Goal: Task Accomplishment & Management: Complete application form

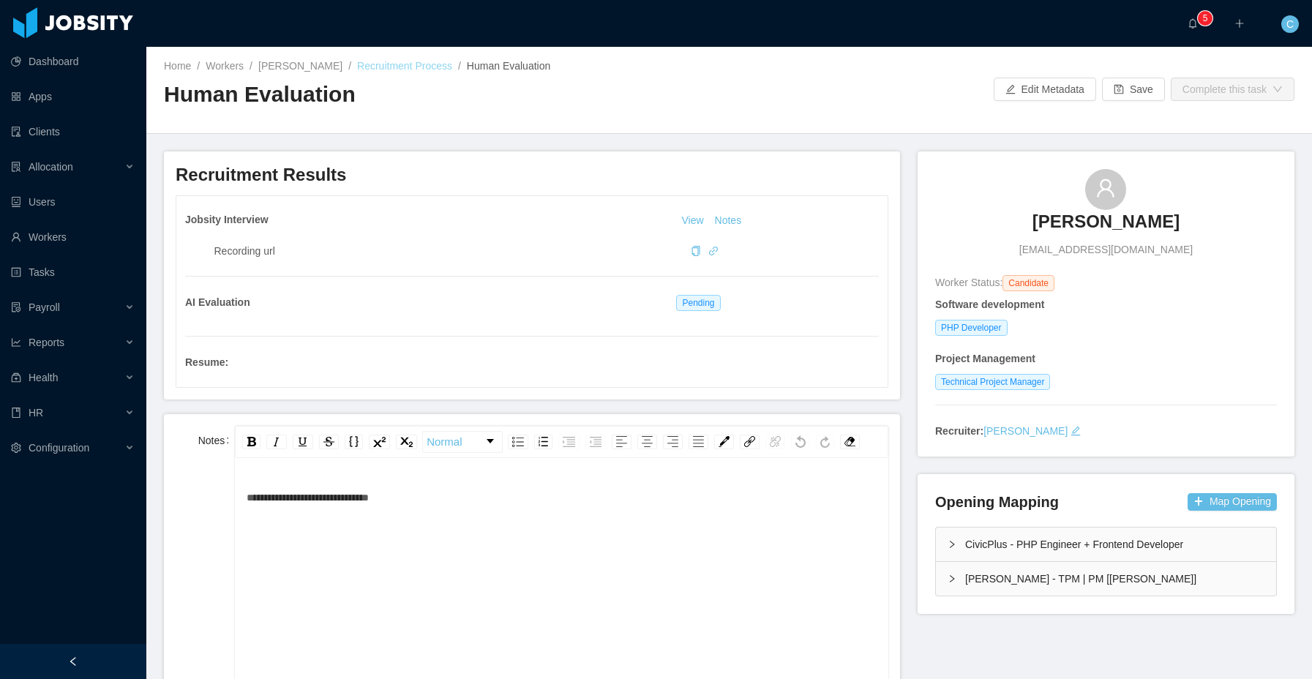
click at [384, 64] on link "Recruitment Process" at bounding box center [404, 66] width 95 height 12
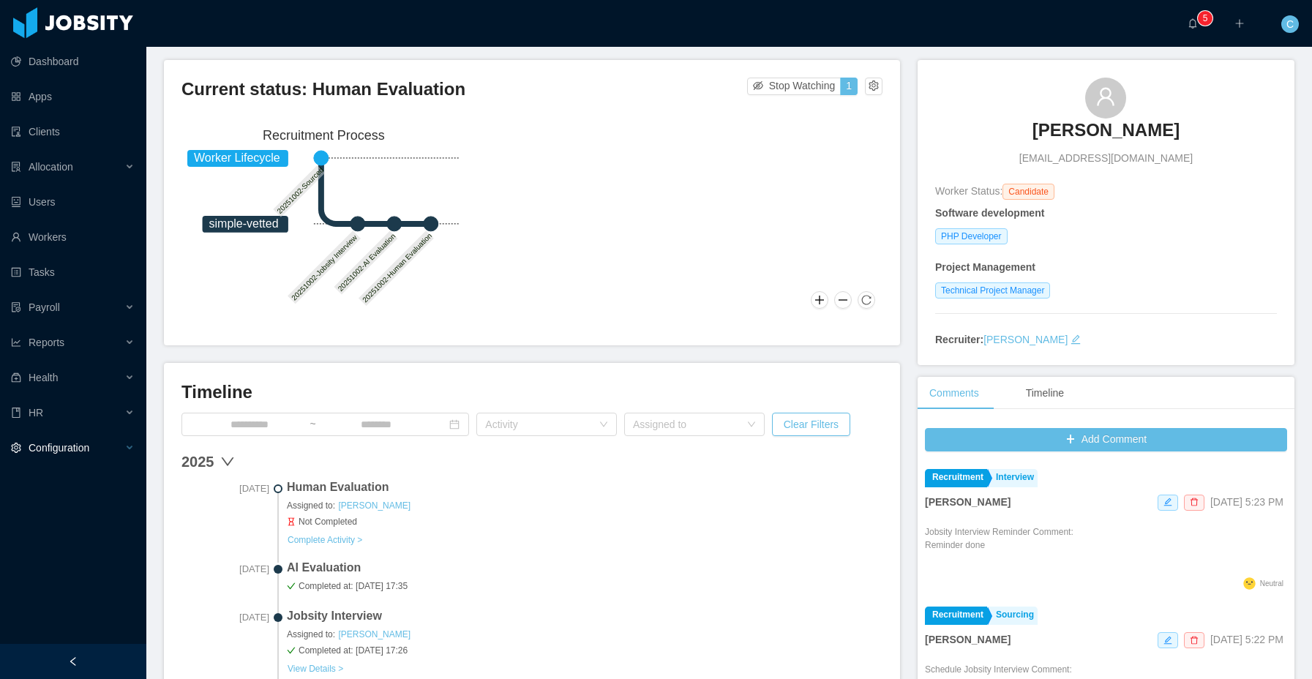
scroll to position [100, 0]
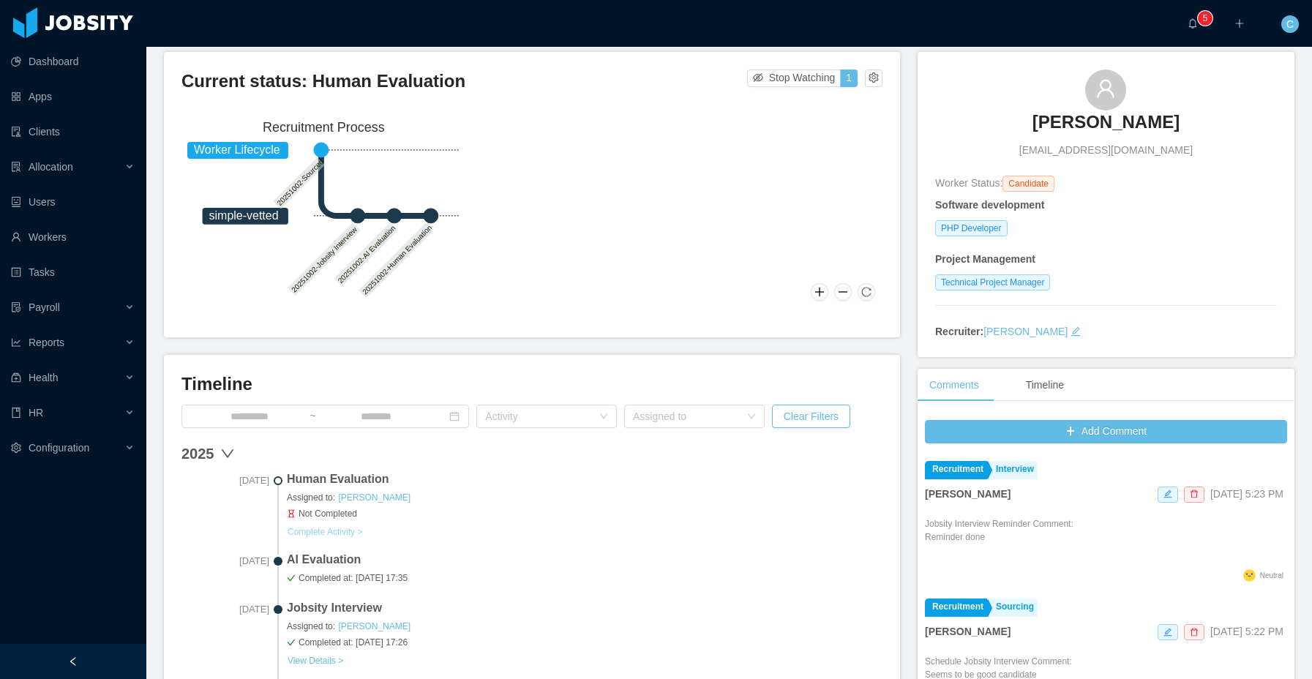
click at [344, 526] on button "Complete Activity >" at bounding box center [325, 532] width 76 height 12
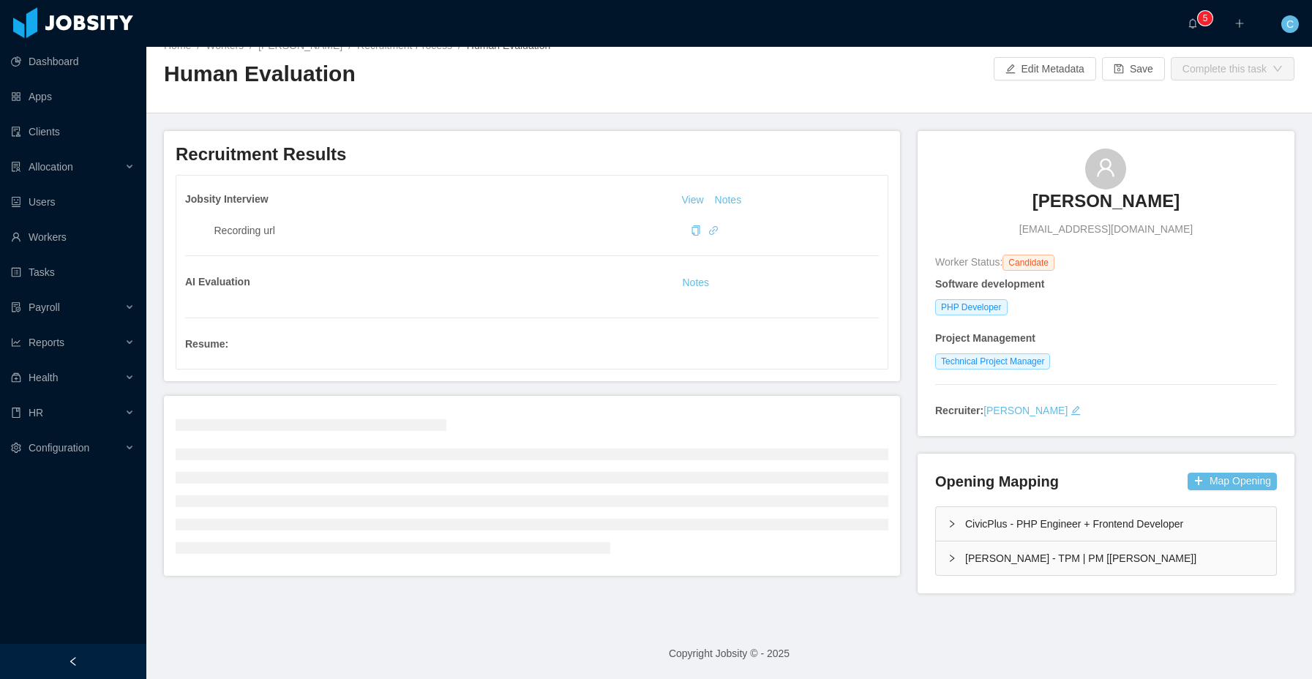
scroll to position [100, 0]
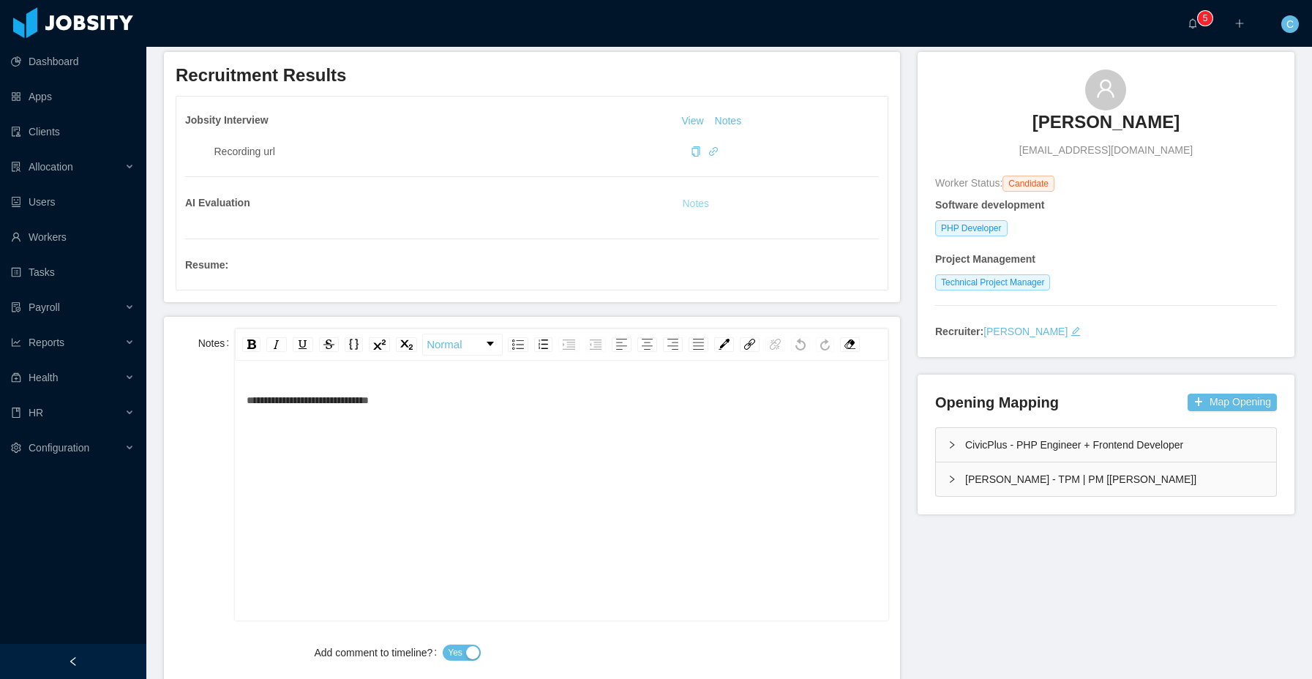
click at [692, 202] on button "Notes" at bounding box center [695, 204] width 39 height 18
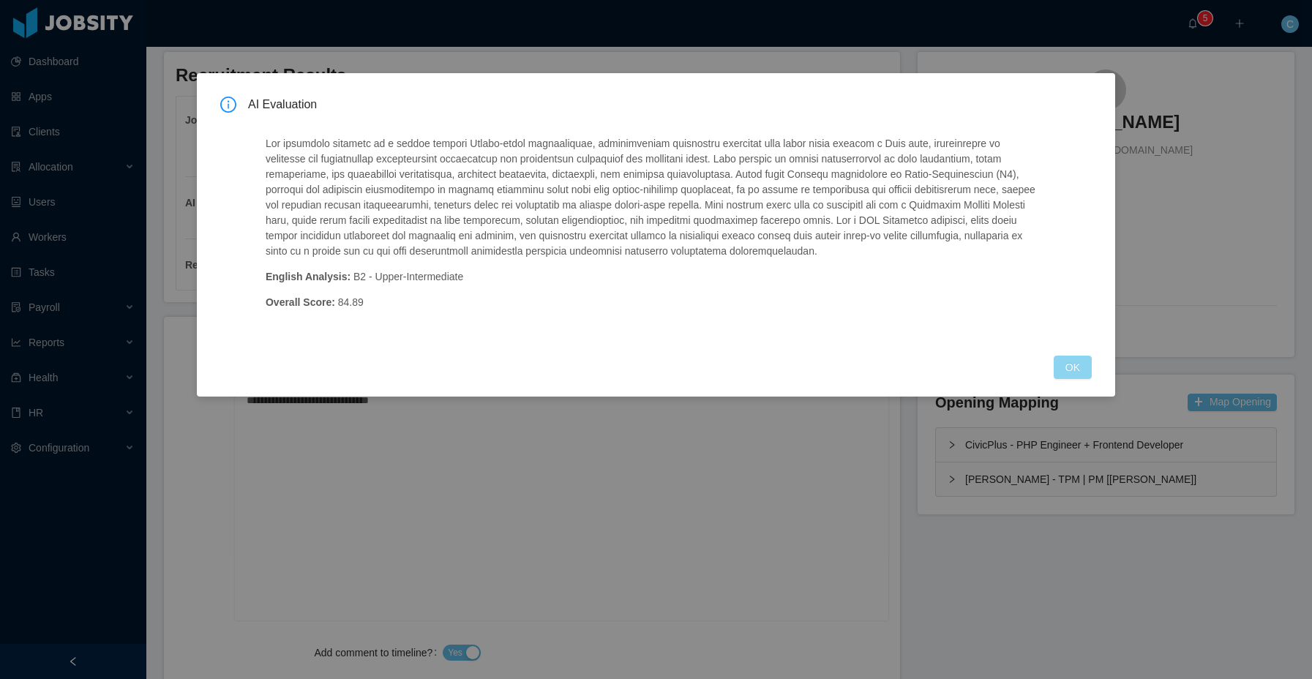
drag, startPoint x: 1069, startPoint y: 380, endPoint x: 1062, endPoint y: 376, distance: 8.2
click at [1069, 379] on button "OK" at bounding box center [1073, 367] width 38 height 23
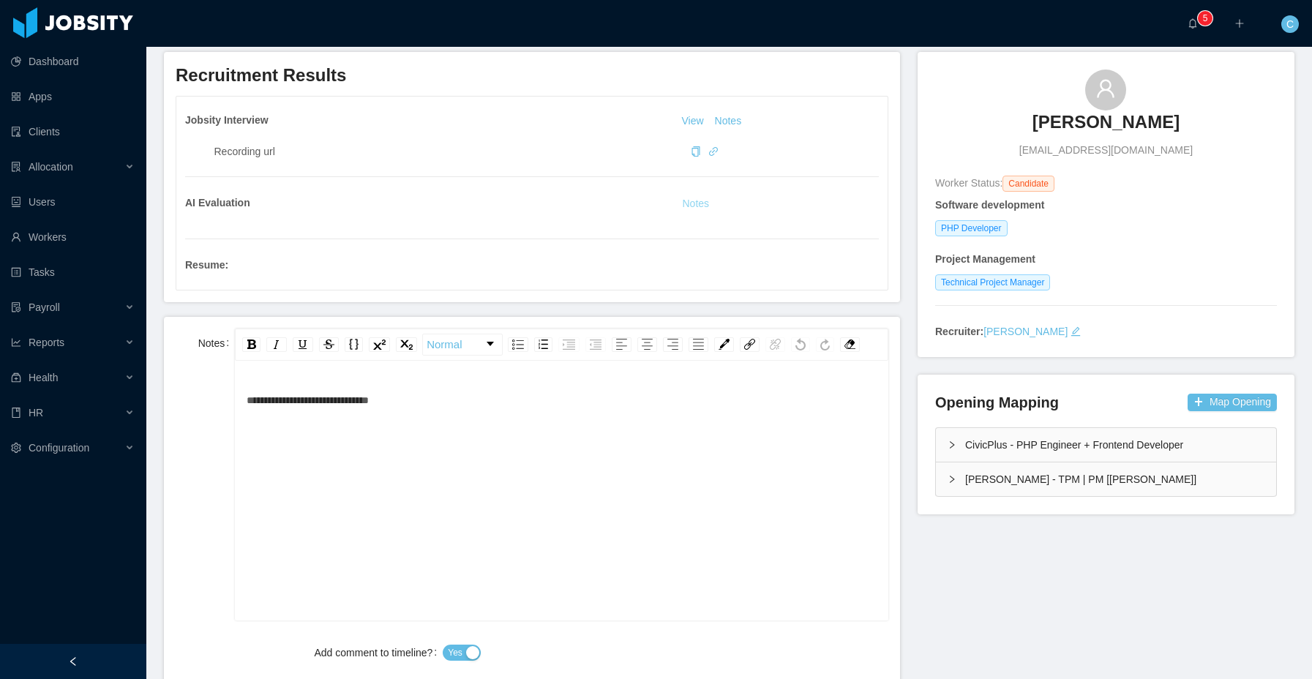
scroll to position [0, 0]
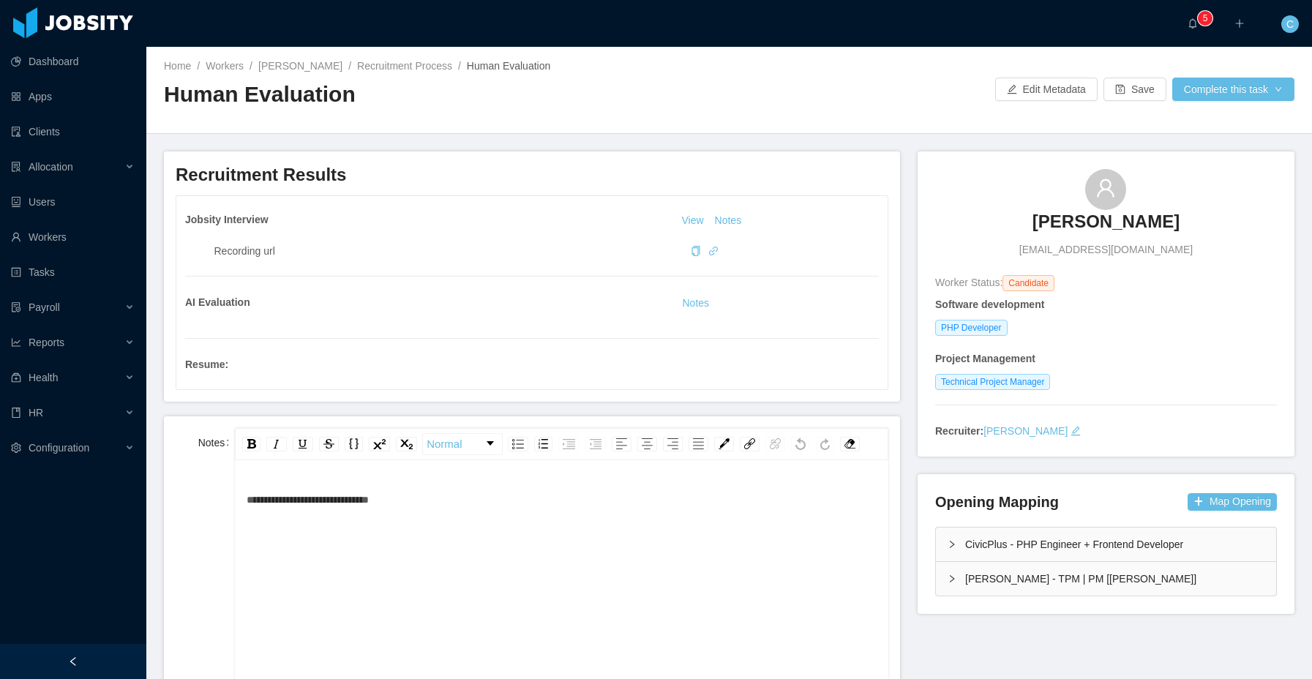
drag, startPoint x: 498, startPoint y: 95, endPoint x: 437, endPoint y: 61, distance: 69.8
click at [498, 94] on h2 "Human Evaluation" at bounding box center [447, 95] width 566 height 30
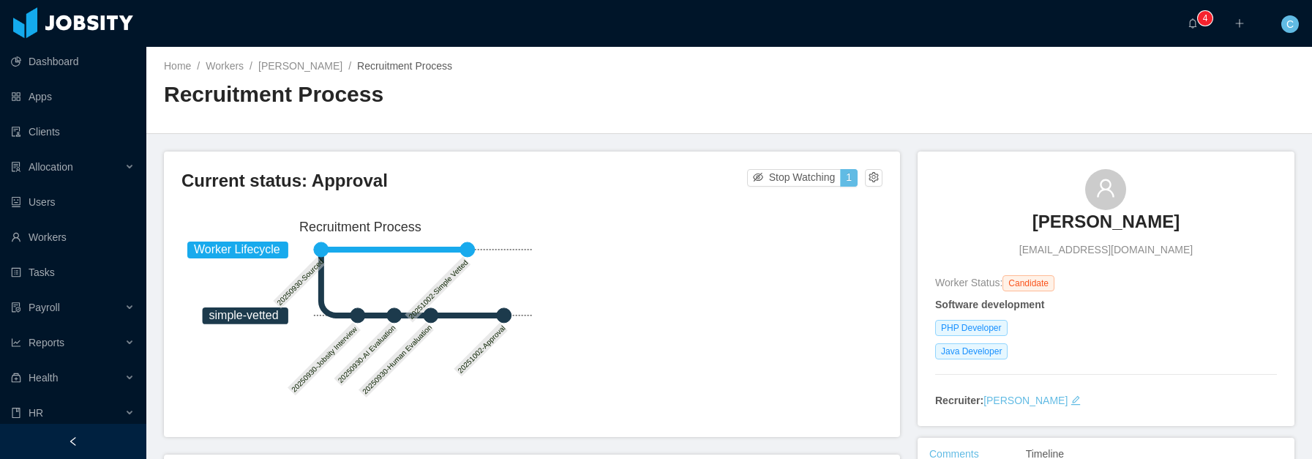
scroll to position [253, 0]
